Goal: Transaction & Acquisition: Purchase product/service

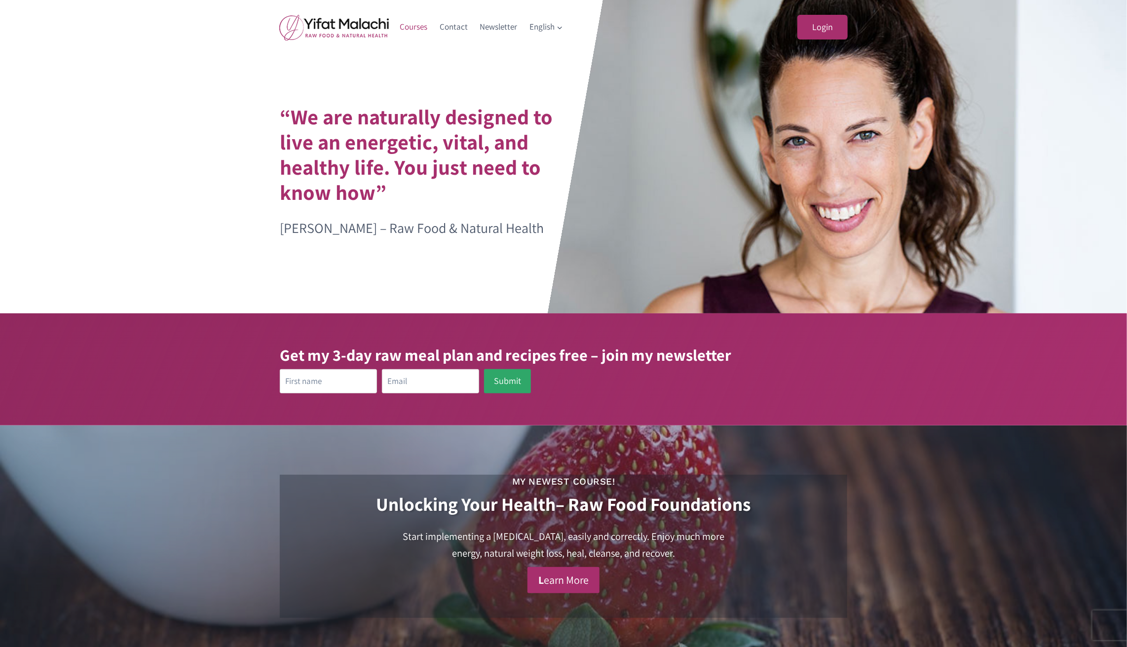
click at [421, 28] on link "Courses" at bounding box center [414, 27] width 40 height 24
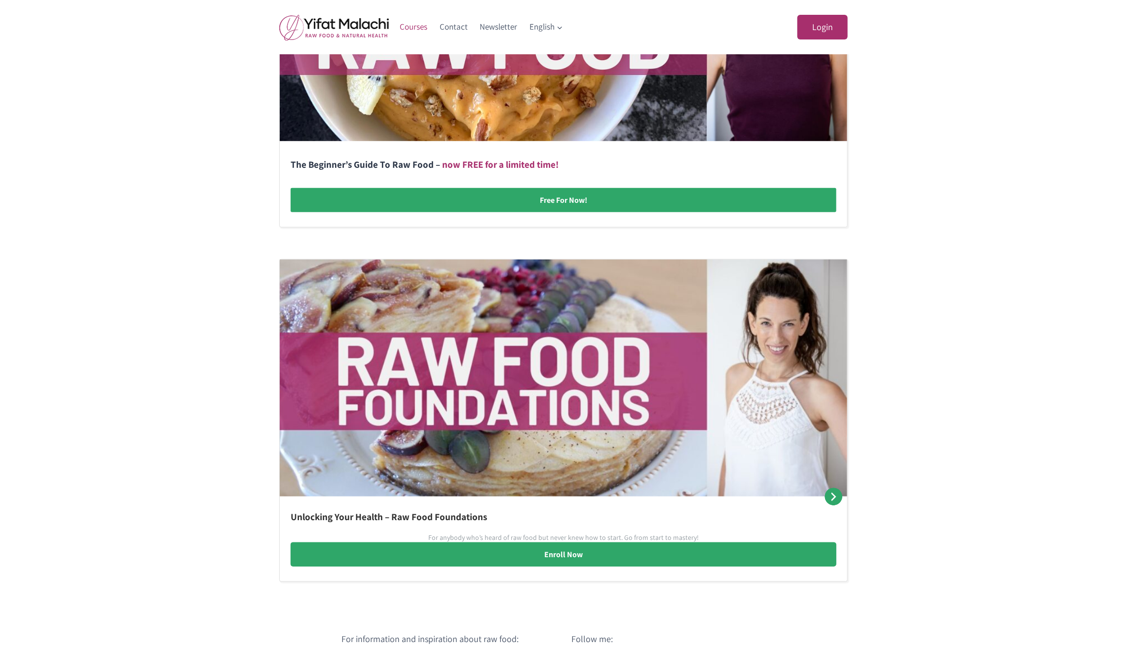
scroll to position [395, 0]
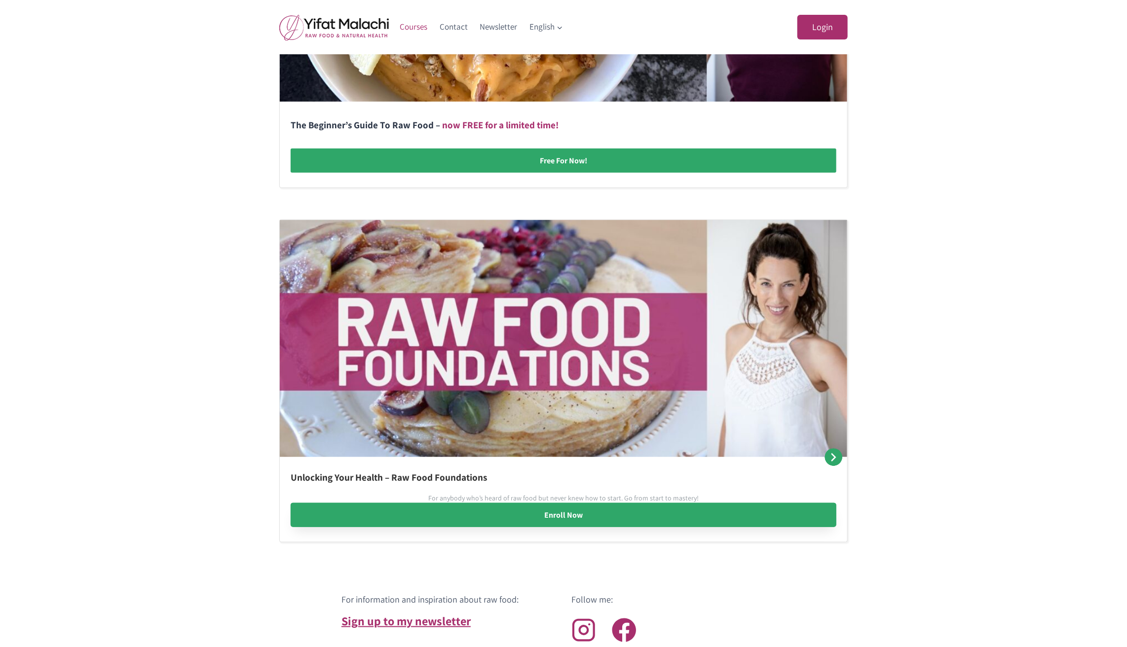
click at [501, 517] on link "Enroll Now" at bounding box center [564, 515] width 546 height 25
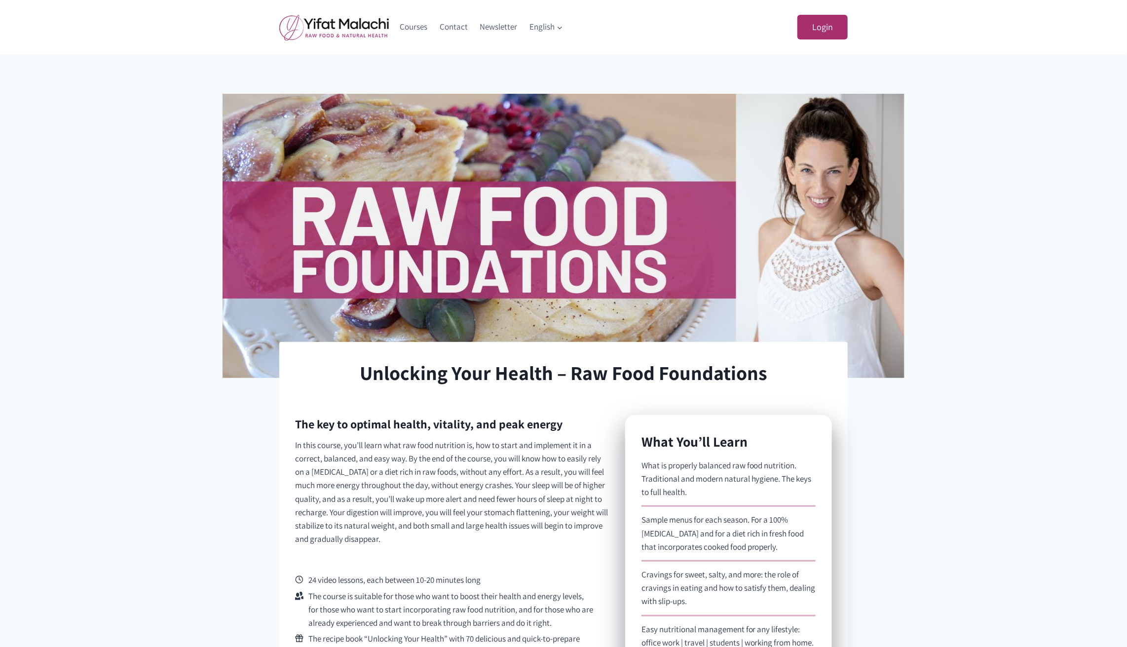
click at [443, 0] on div "Courses Contact Newsletter English Expand English עברית" at bounding box center [482, 27] width 176 height 54
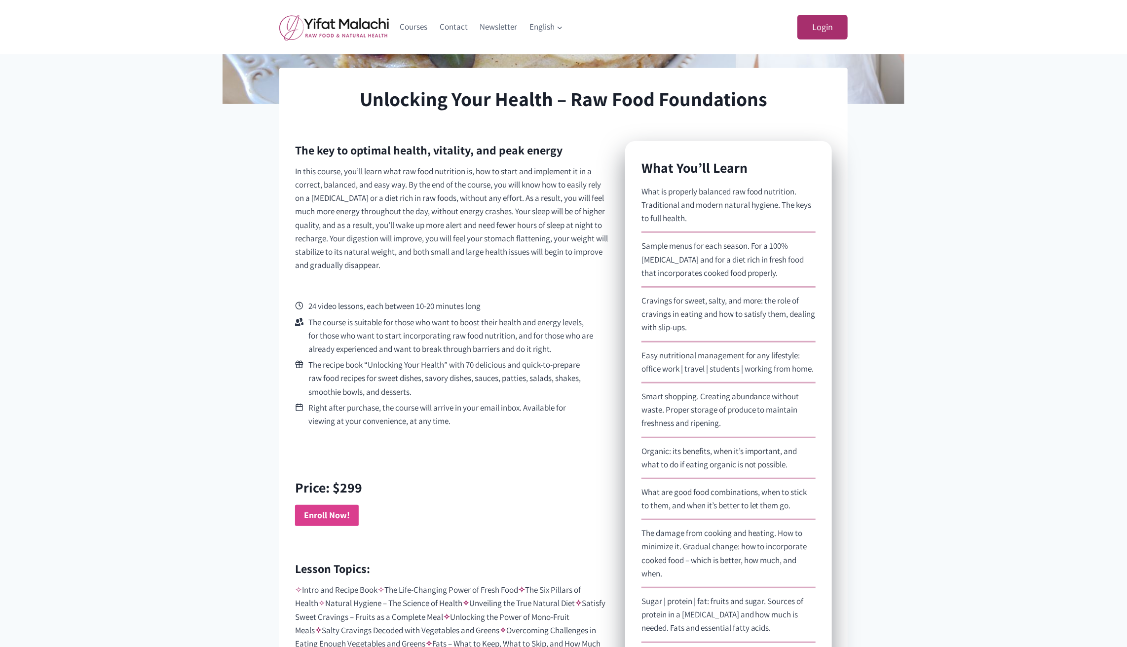
click at [331, 516] on strong "Enroll Now!" at bounding box center [327, 514] width 46 height 11
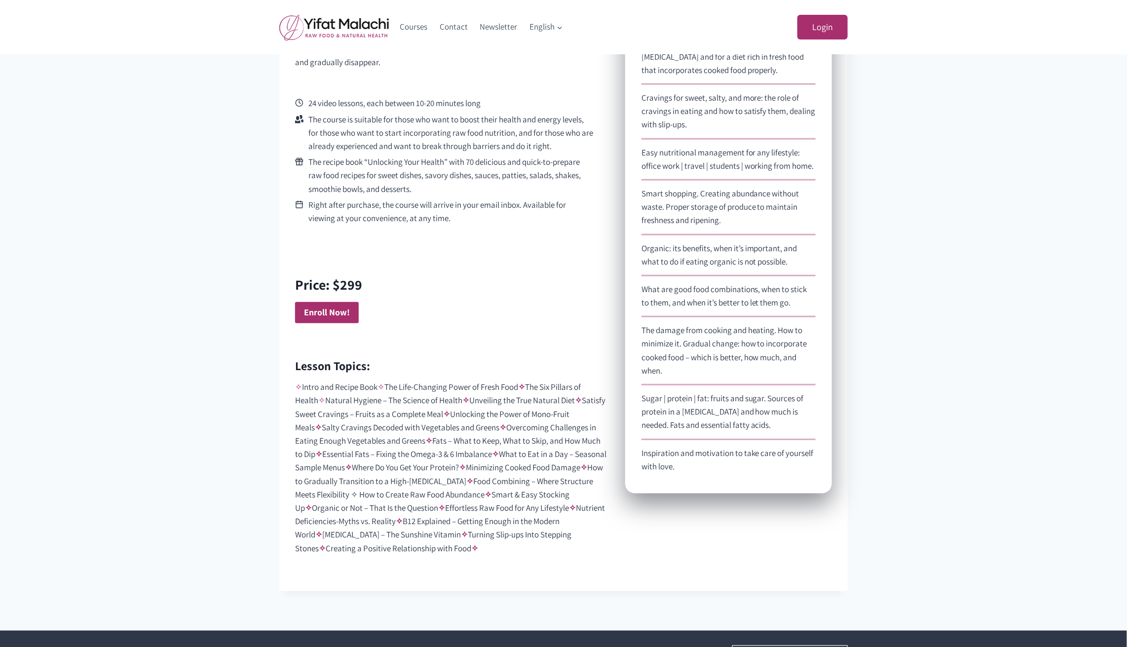
scroll to position [662, 0]
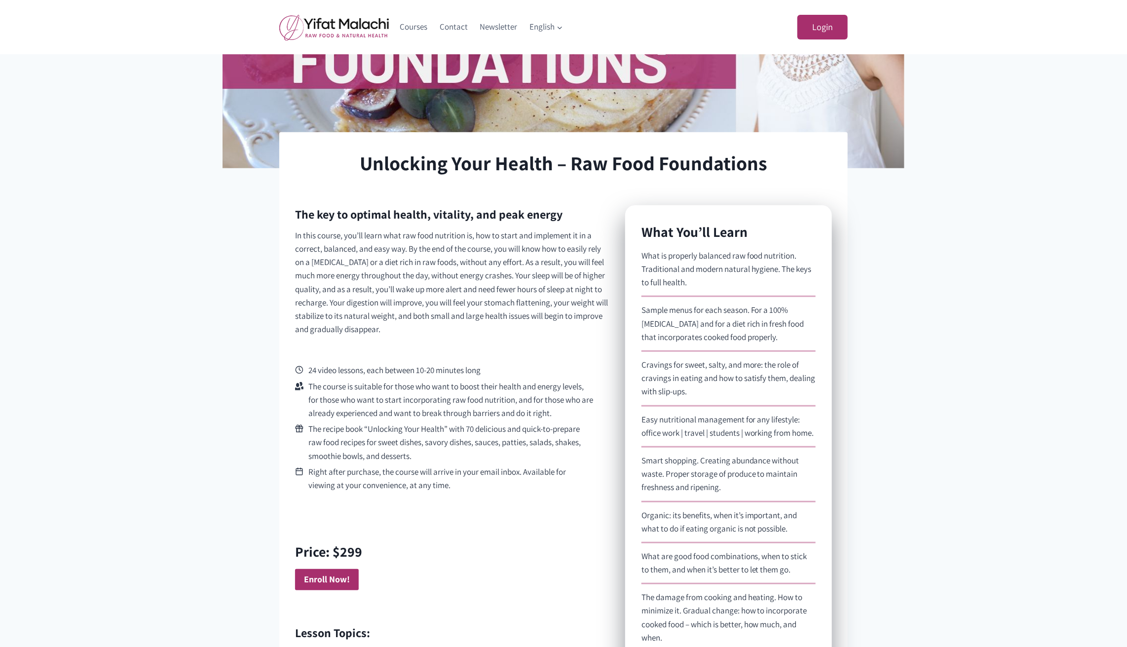
scroll to position [257, 0]
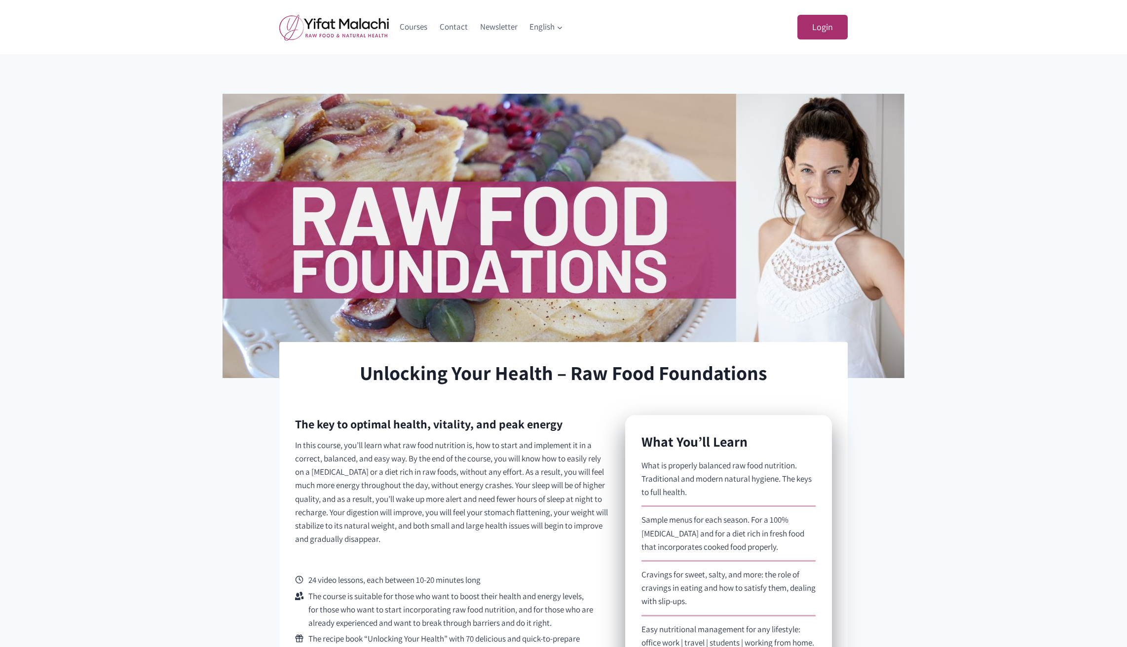
scroll to position [257, 0]
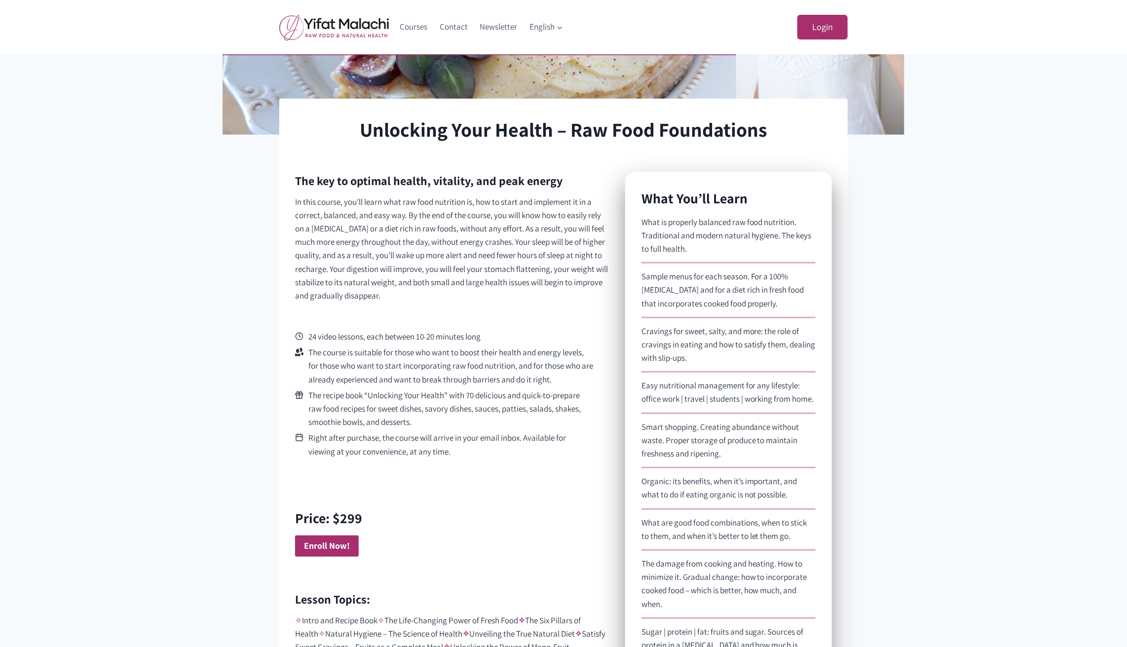
scroll to position [371, 0]
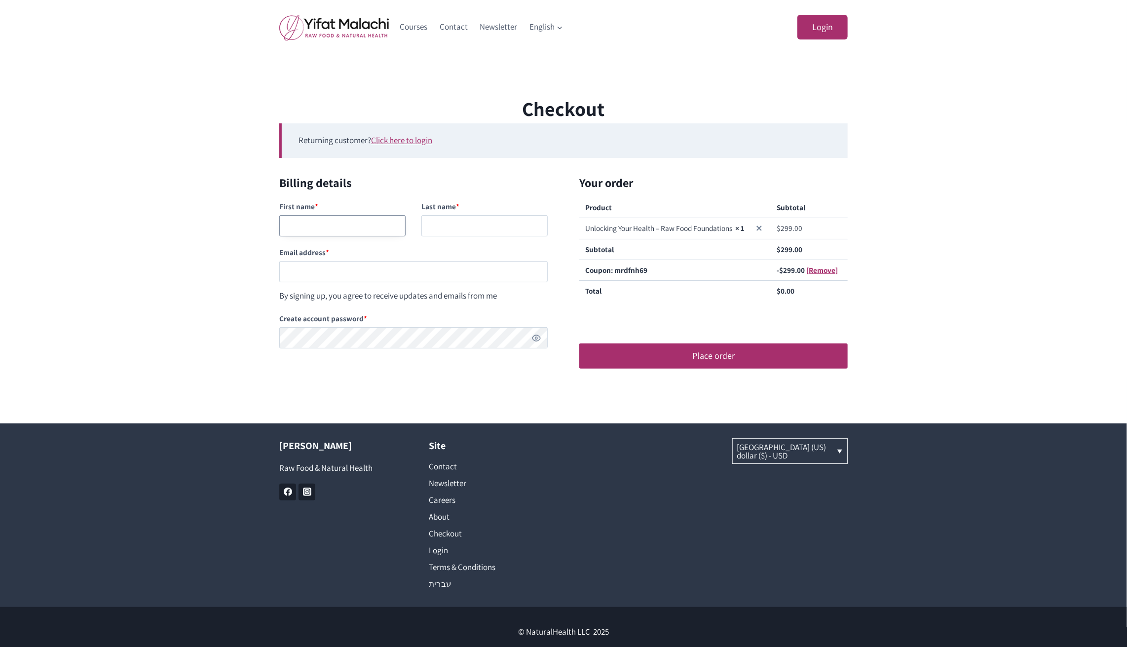
click at [345, 224] on input "First name *" at bounding box center [342, 225] width 126 height 21
type input "papap"
type input "jajaja"
paste input "[EMAIL_ADDRESS][DOMAIN_NAME]"
click at [328, 272] on input "testingnh342@mailinator.com" at bounding box center [413, 271] width 268 height 21
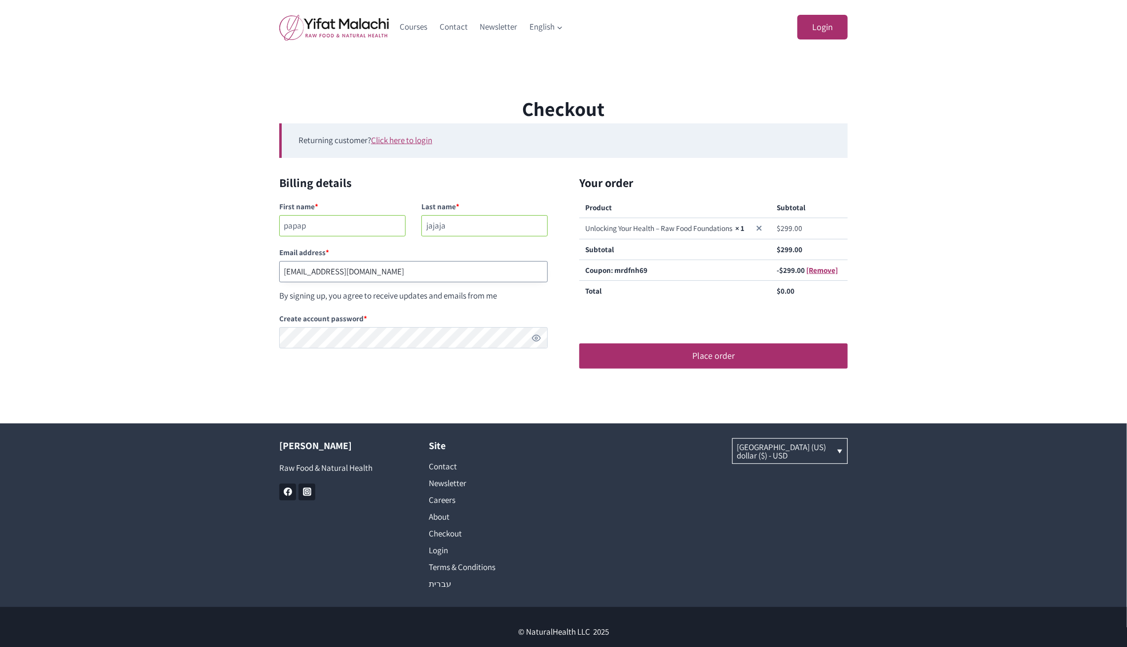
type input "testingnh343@mailinator.com"
click at [749, 408] on div "Checkout Returning customer? Click here to login If you have shopped with us be…" at bounding box center [563, 238] width 1127 height 369
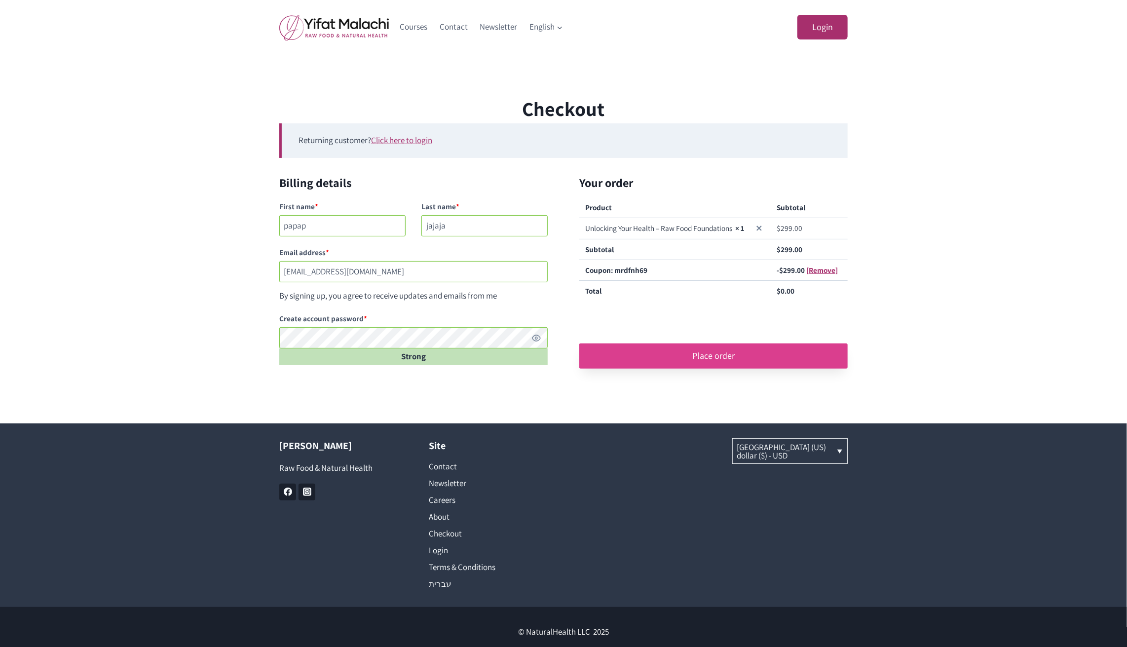
click at [729, 358] on button "Place order" at bounding box center [713, 356] width 268 height 25
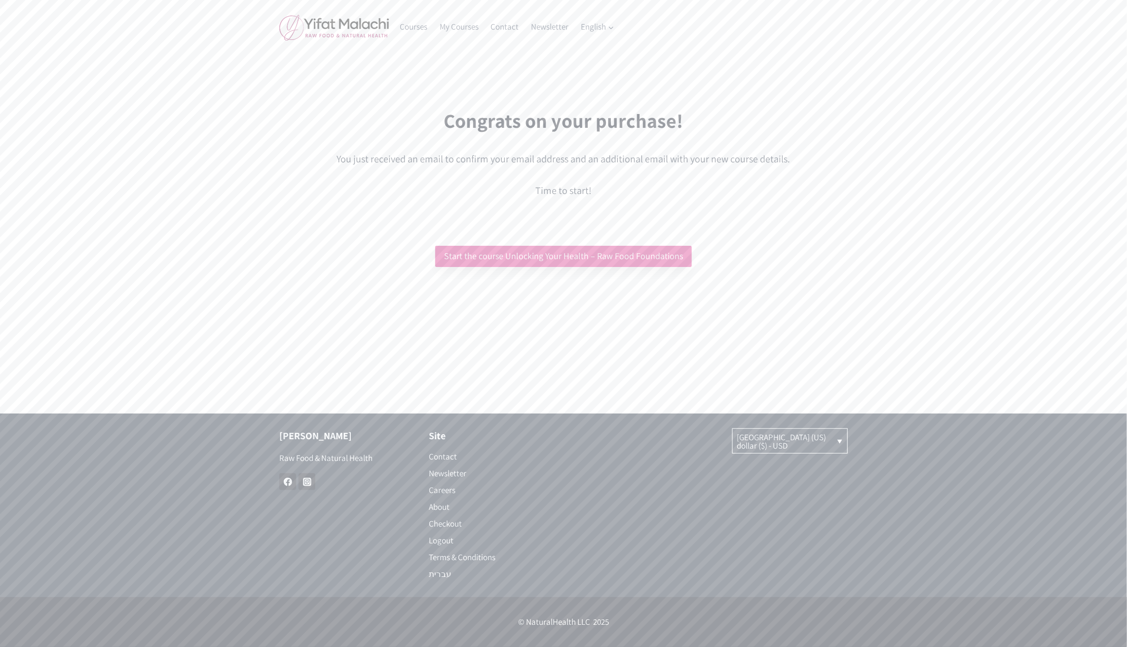
click at [641, 254] on link "Start the course Unlocking Your Health – Raw Food Foundations" at bounding box center [563, 256] width 257 height 21
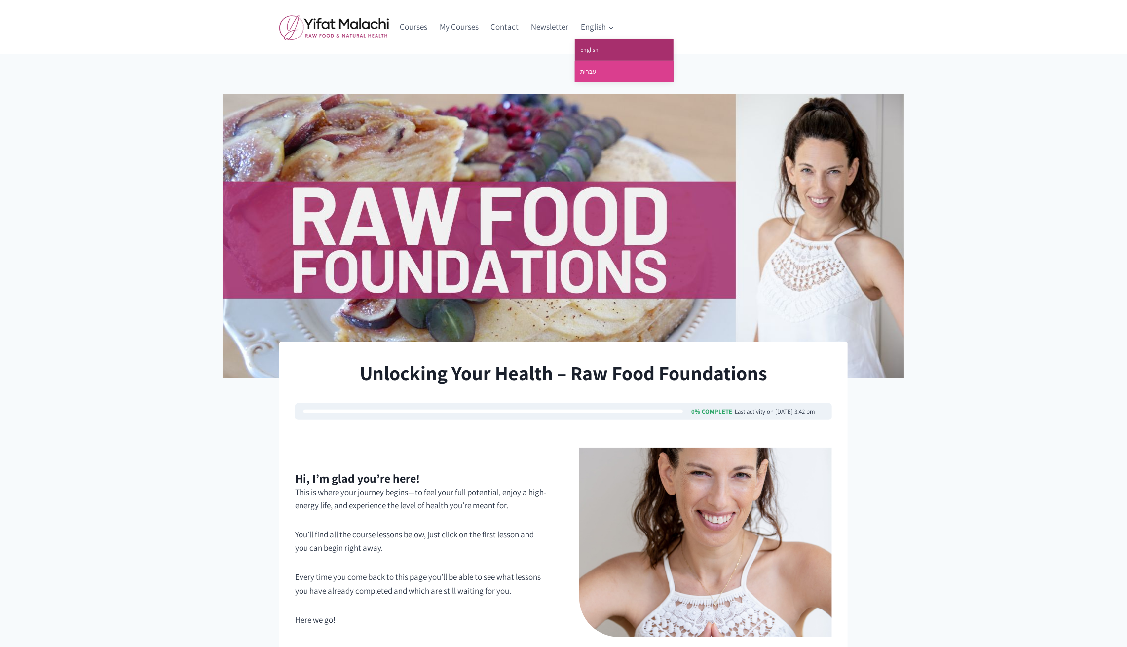
click at [595, 67] on link "עברית" at bounding box center [624, 71] width 99 height 21
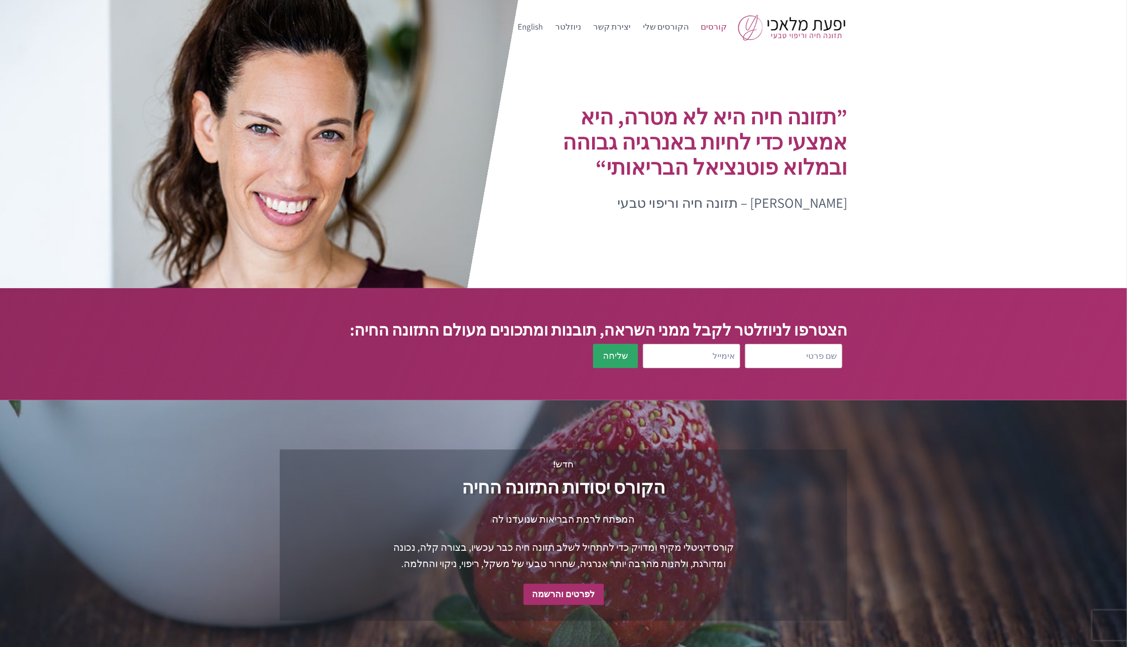
click at [723, 25] on link "קורסים" at bounding box center [714, 27] width 38 height 24
click at [721, 22] on link "קורסים" at bounding box center [714, 27] width 38 height 24
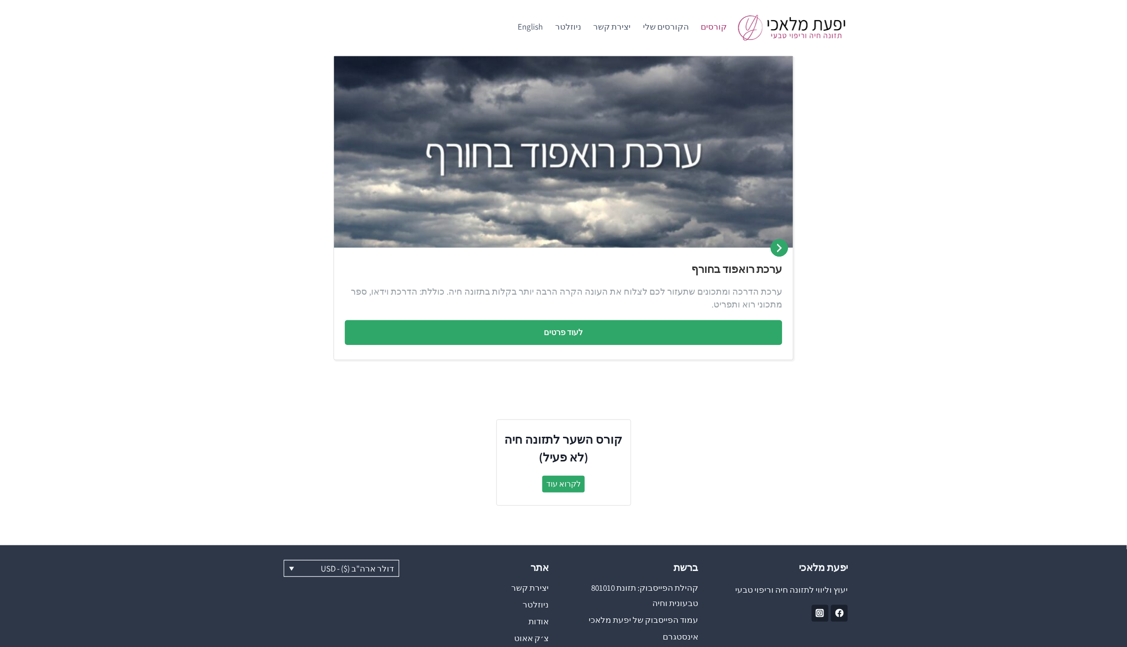
scroll to position [290, 0]
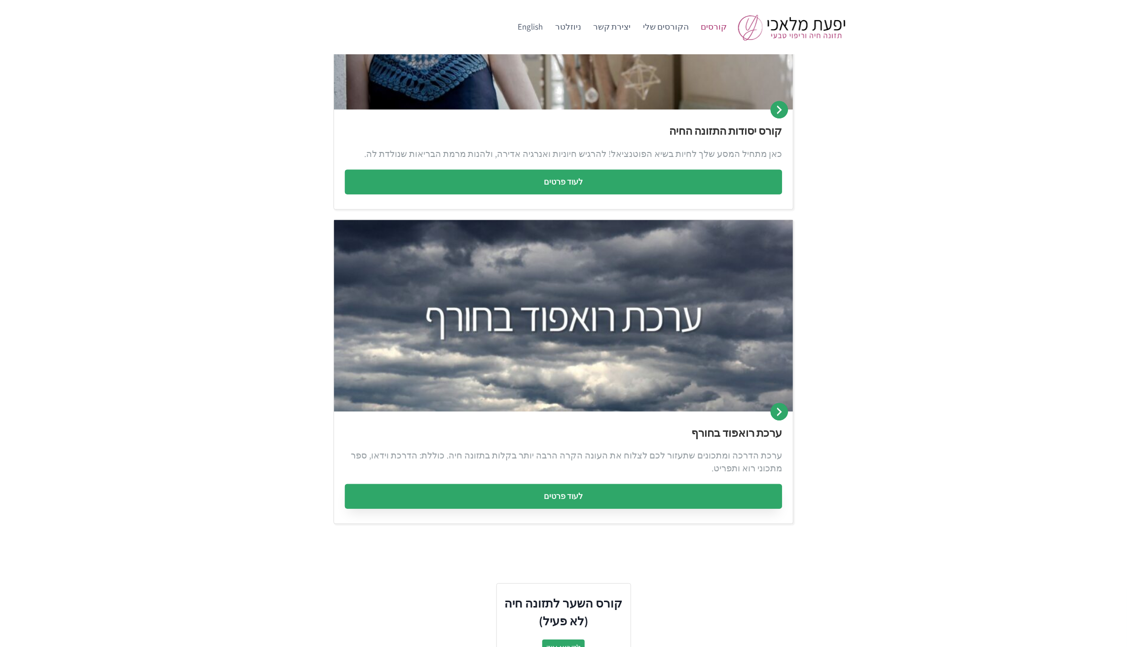
click at [559, 499] on link "לעוד פרטים" at bounding box center [563, 496] width 437 height 25
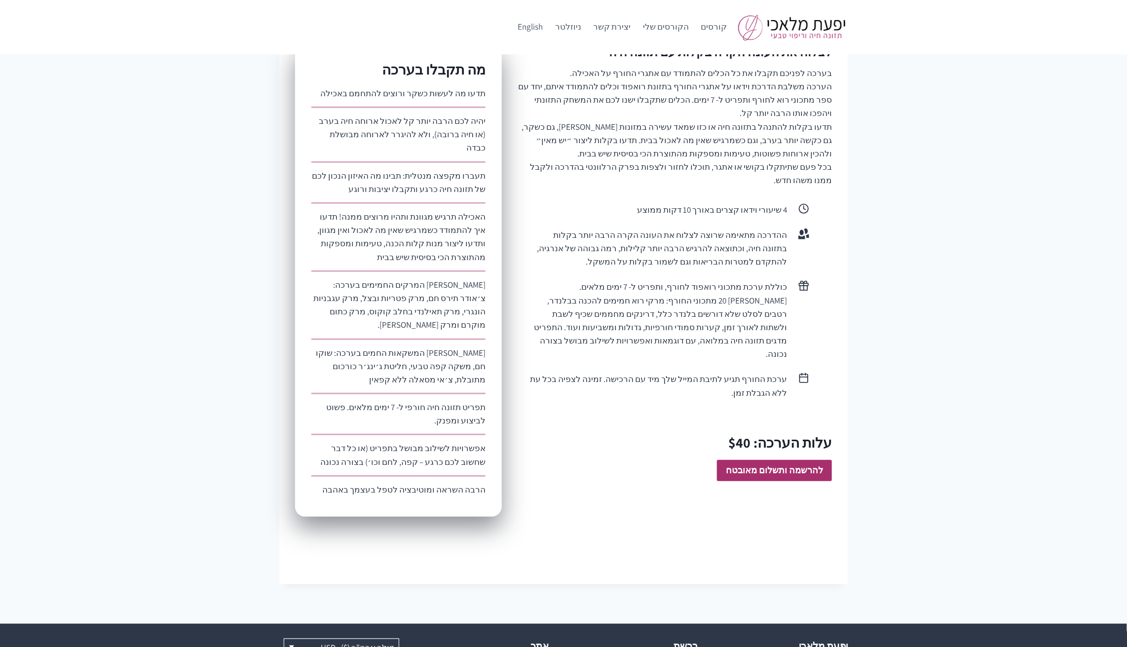
scroll to position [476, 0]
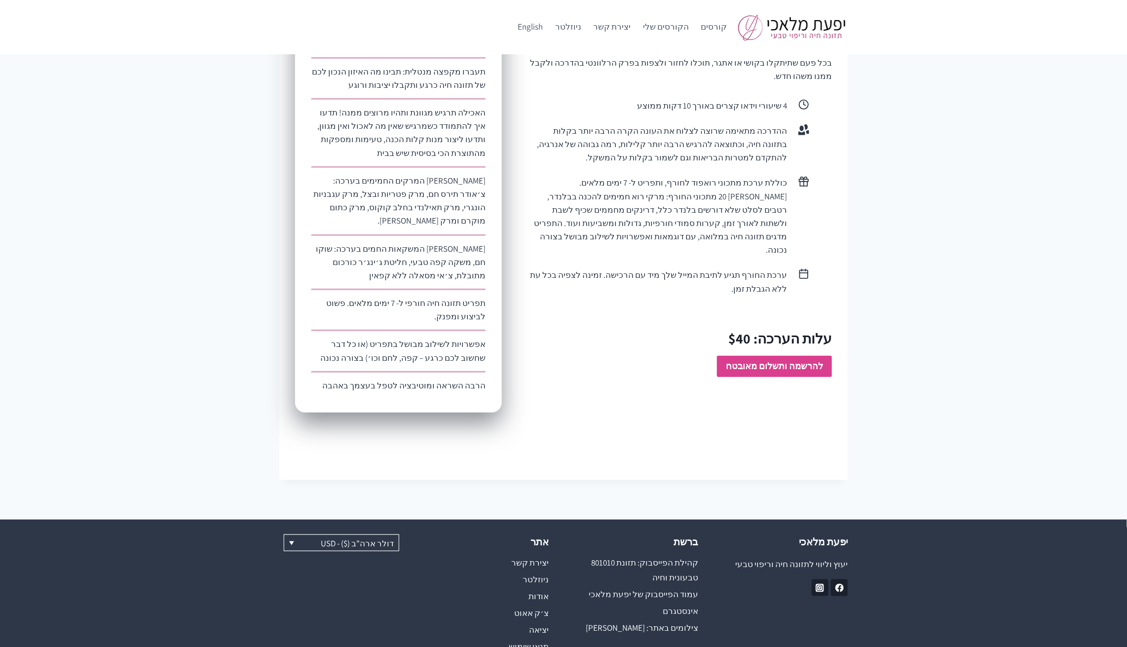
click at [823, 356] on link "להרשמה ותשלום מאובטח" at bounding box center [774, 366] width 115 height 21
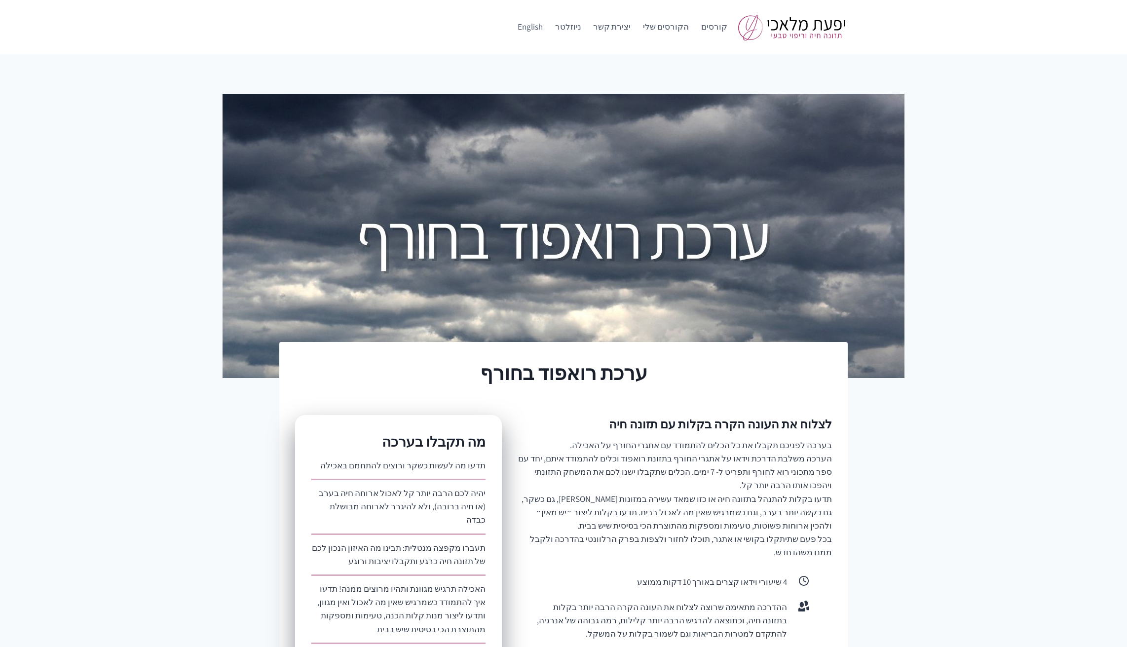
scroll to position [421, 0]
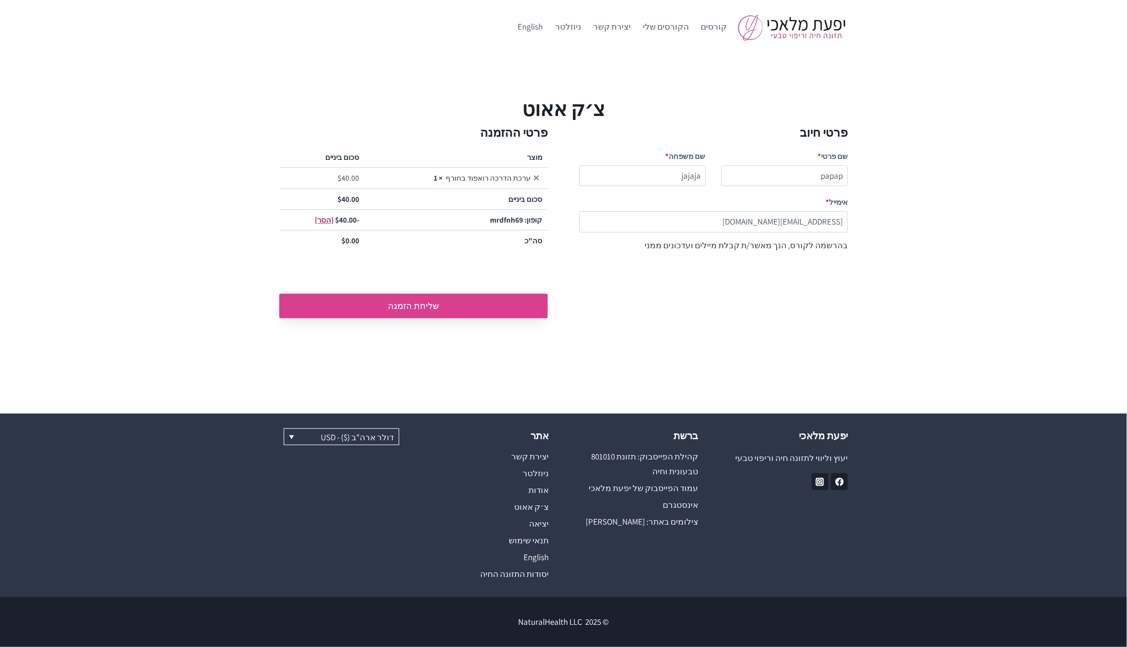
click at [411, 300] on button "שליחת הזמנה" at bounding box center [413, 306] width 268 height 25
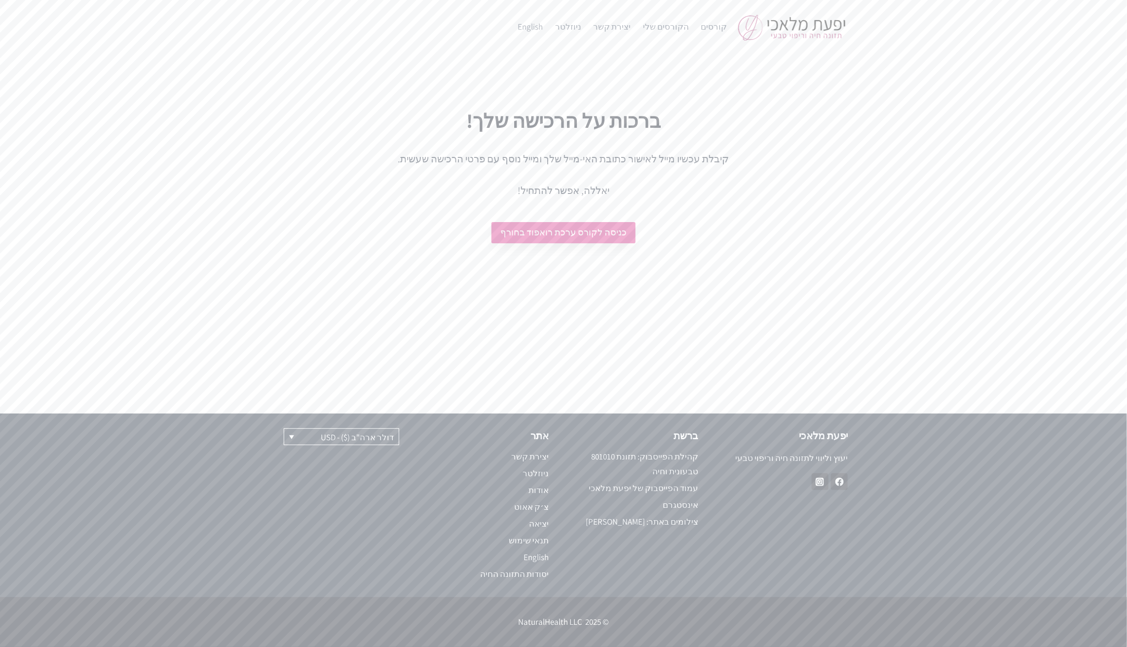
click at [562, 235] on link "כניסה לקורס ערכת רואפוד בחורף" at bounding box center [564, 232] width 144 height 21
